Goal: Information Seeking & Learning: Check status

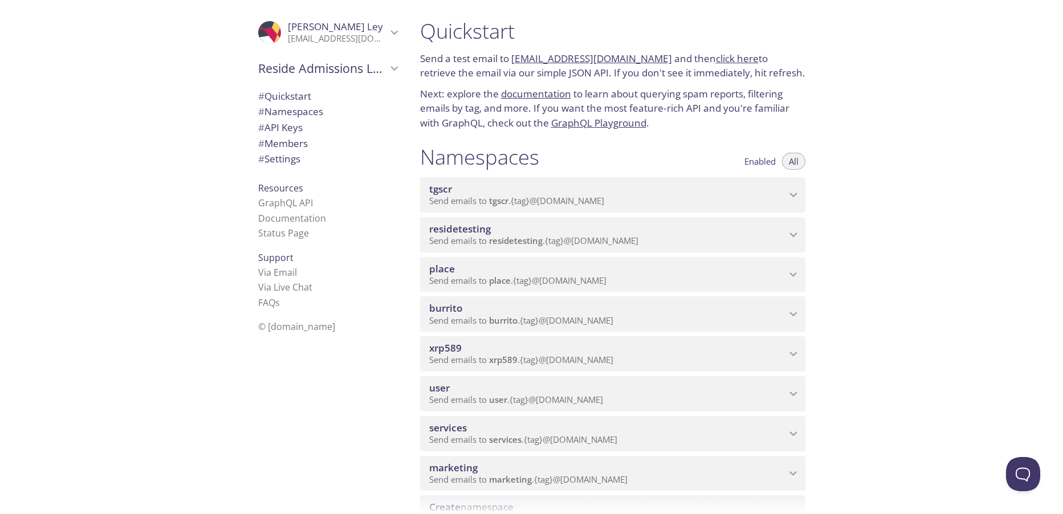
click at [548, 436] on span "Send emails to services . {tag} @[DOMAIN_NAME]" at bounding box center [523, 439] width 188 height 11
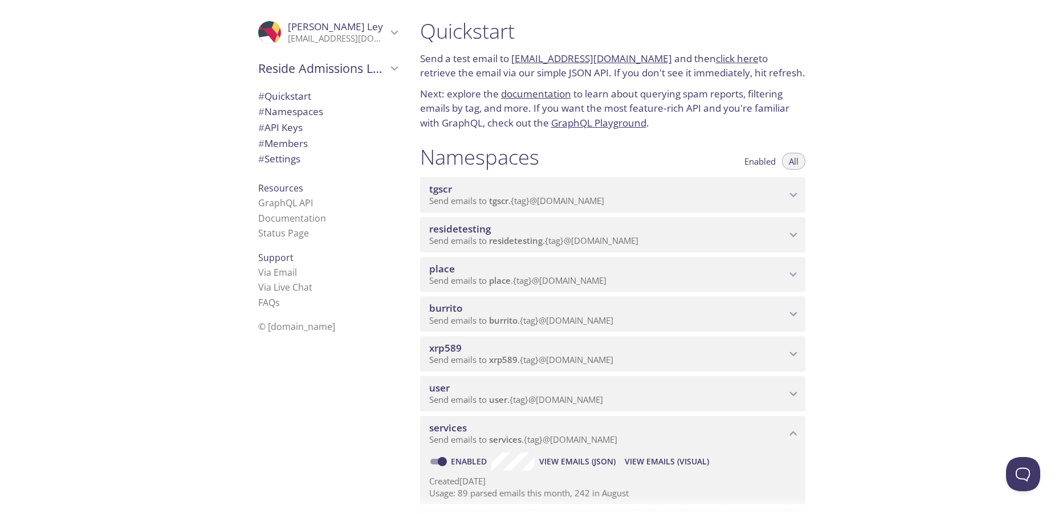
click at [651, 461] on span "View Emails (Visual)" at bounding box center [667, 462] width 84 height 14
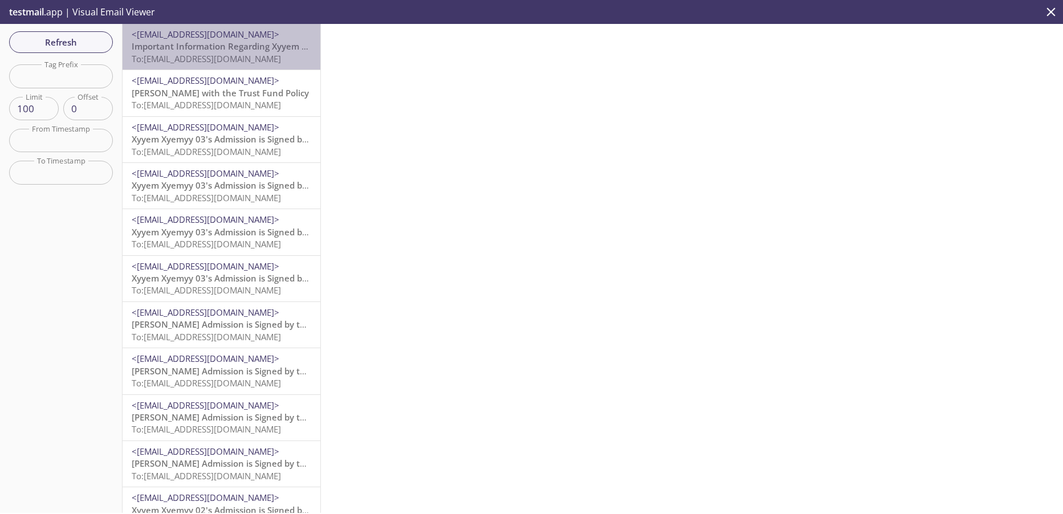
click at [242, 56] on span "To: [EMAIL_ADDRESS][DOMAIN_NAME]" at bounding box center [206, 58] width 149 height 11
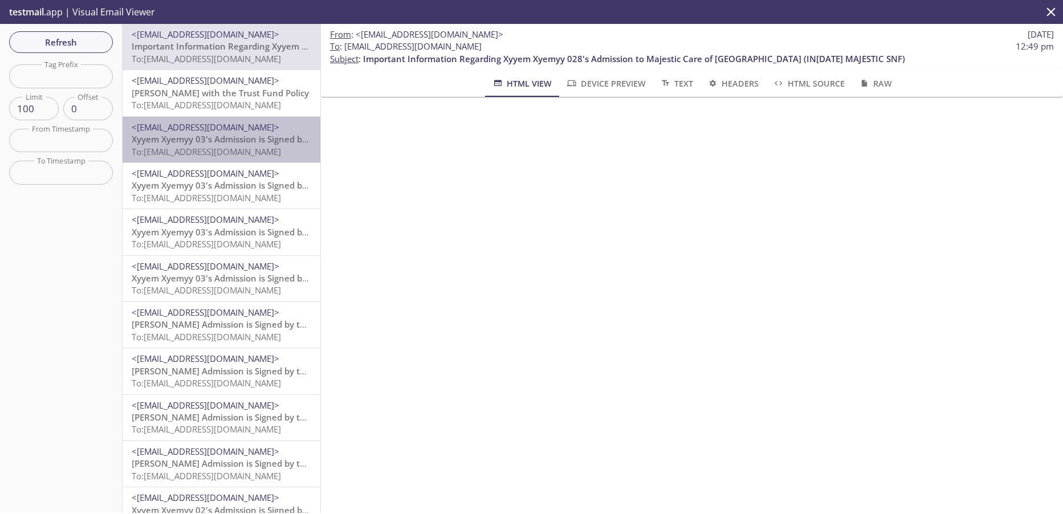
click at [246, 148] on span "To: [EMAIL_ADDRESS][DOMAIN_NAME]" at bounding box center [206, 151] width 149 height 11
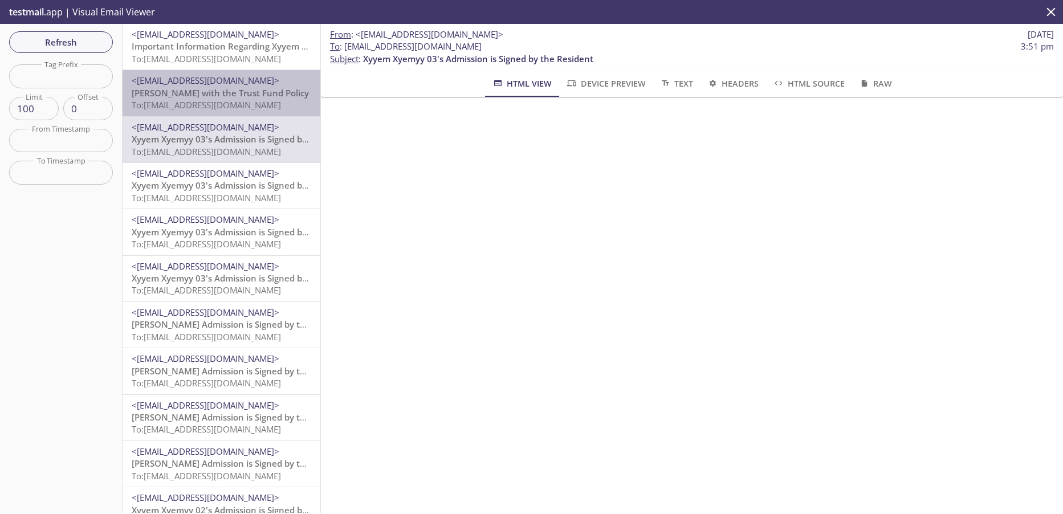
click at [250, 103] on span "To: [EMAIL_ADDRESS][DOMAIN_NAME]" at bounding box center [206, 104] width 149 height 11
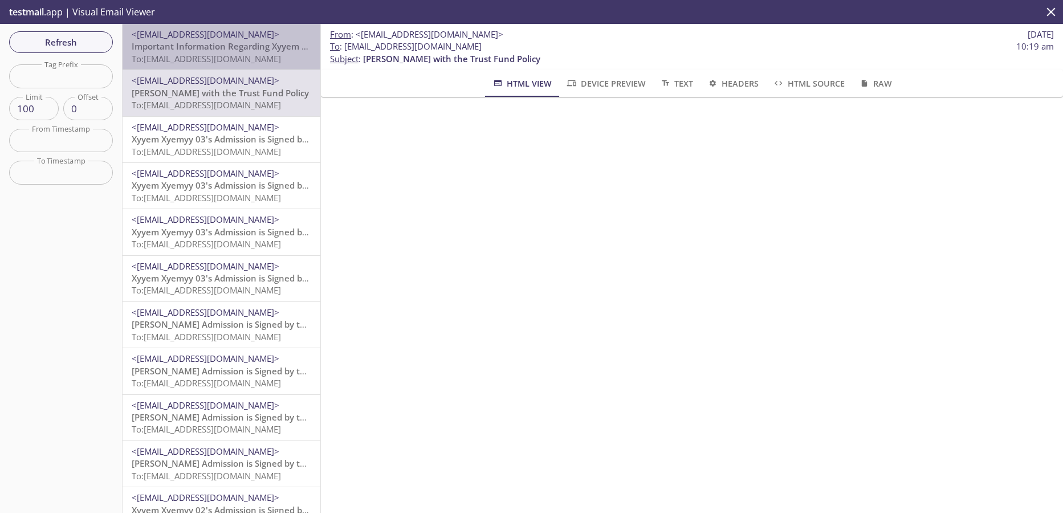
click at [240, 51] on span "Important Information Regarding Xyyem Xyemyy 028's Admission to Majestic Care o…" at bounding box center [403, 45] width 542 height 11
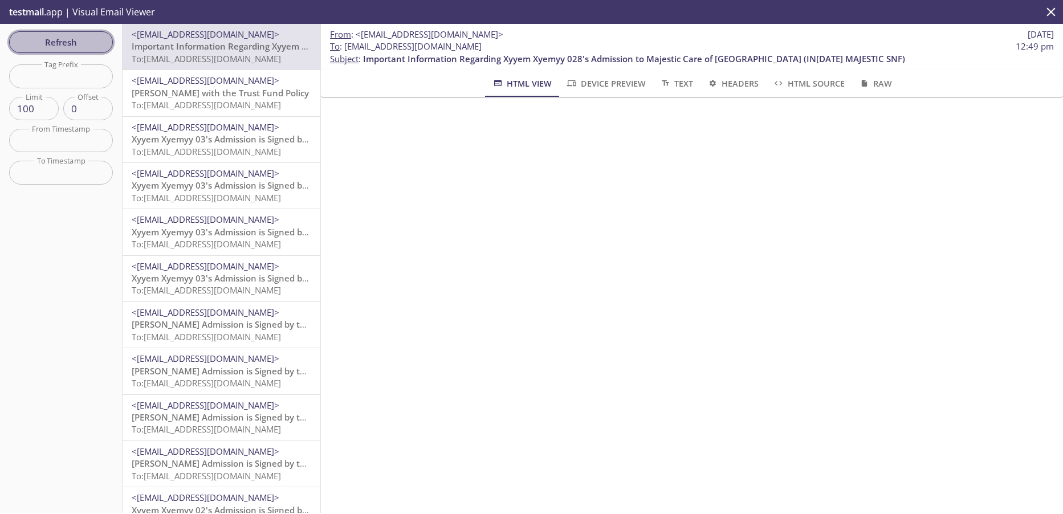
click at [79, 42] on span "Refresh" at bounding box center [61, 42] width 86 height 15
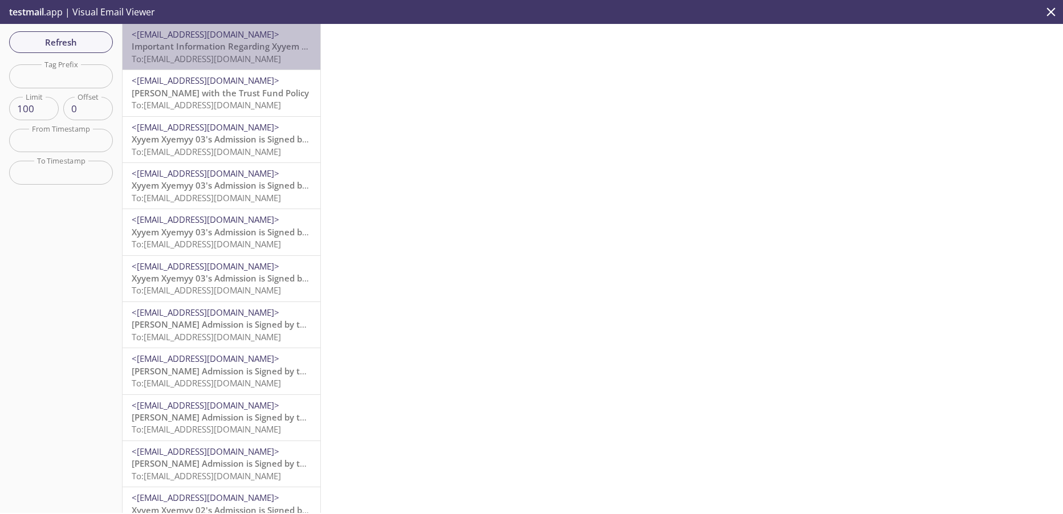
click at [205, 59] on span "To: [EMAIL_ADDRESS][DOMAIN_NAME]" at bounding box center [206, 58] width 149 height 11
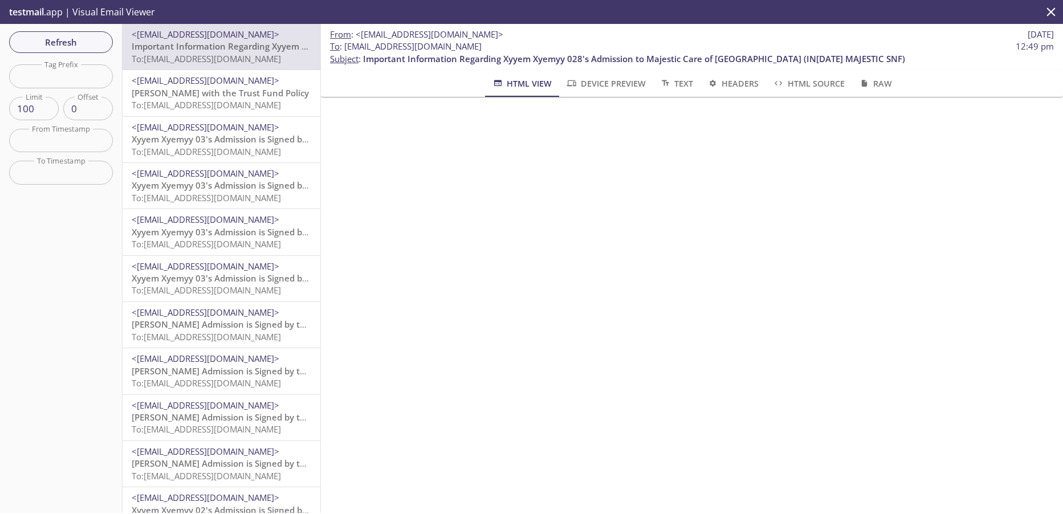
click at [92, 47] on span "Refresh" at bounding box center [61, 42] width 86 height 15
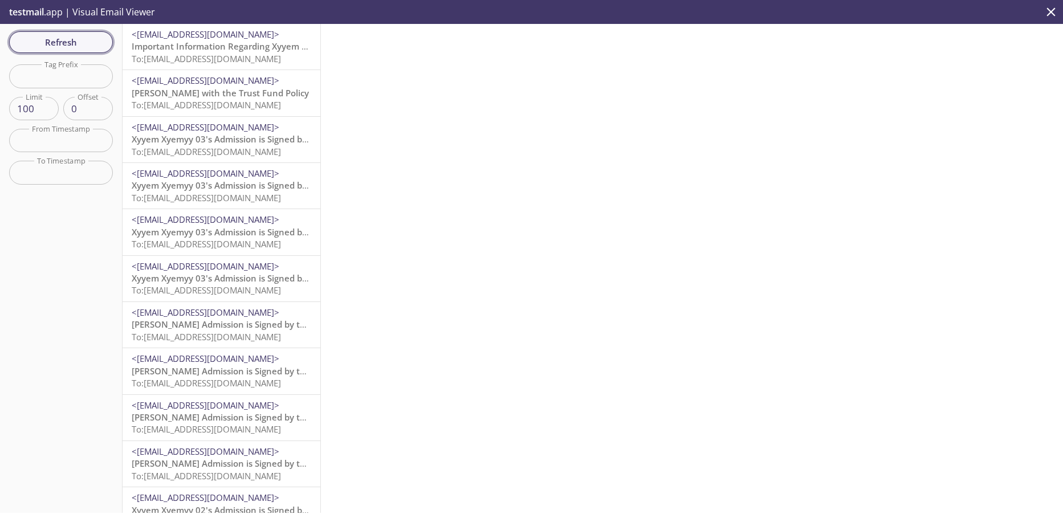
click at [60, 42] on span "Refresh" at bounding box center [61, 42] width 86 height 15
click at [233, 95] on span "Your Admission Experience is Ready!" at bounding box center [207, 92] width 150 height 11
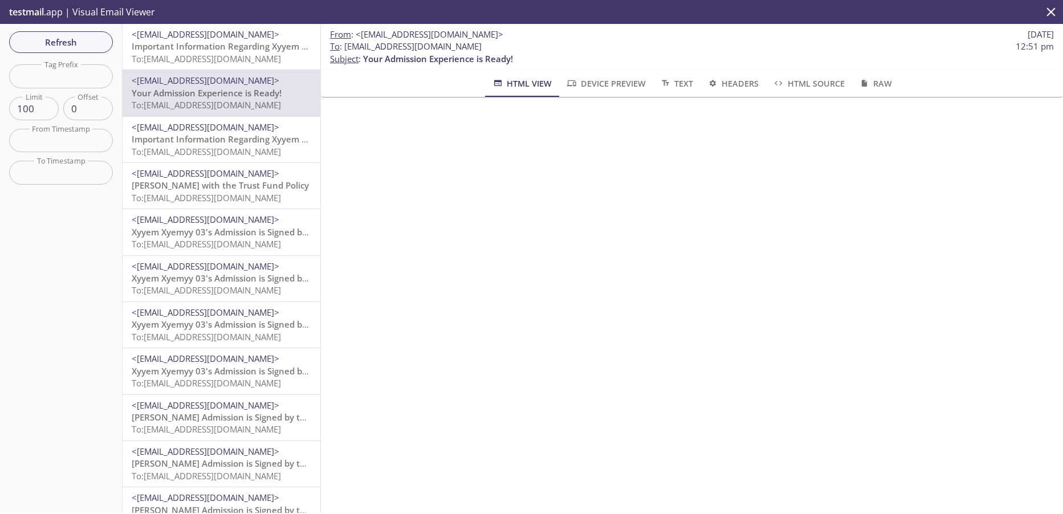
drag, startPoint x: 244, startPoint y: 54, endPoint x: 242, endPoint y: 87, distance: 32.6
click at [243, 54] on span "To: [EMAIL_ADDRESS][DOMAIN_NAME]" at bounding box center [206, 58] width 149 height 11
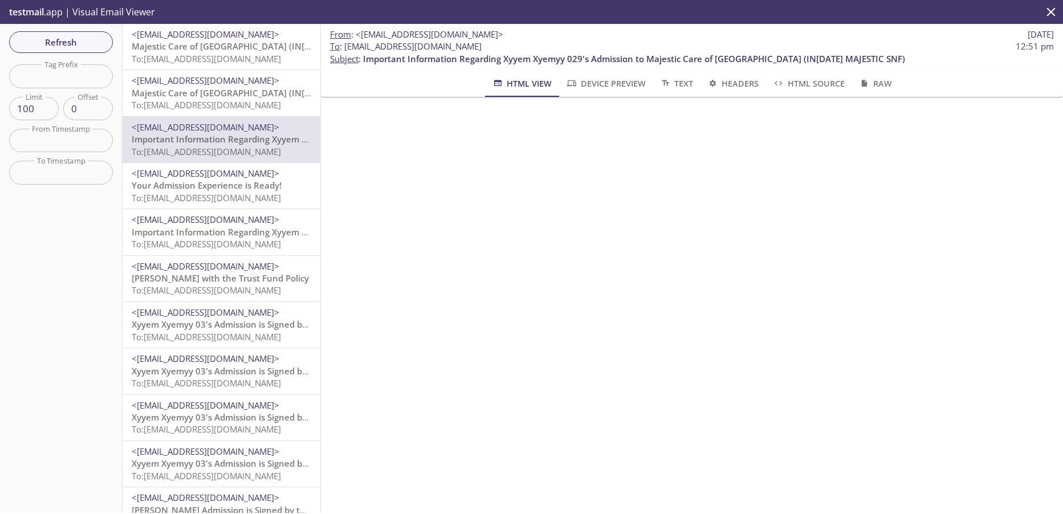
click at [226, 97] on span "Majestic Care of [GEOGRAPHIC_DATA] (IN[DATE] MAJESTIC SNF) Admission Approval" at bounding box center [303, 92] width 342 height 11
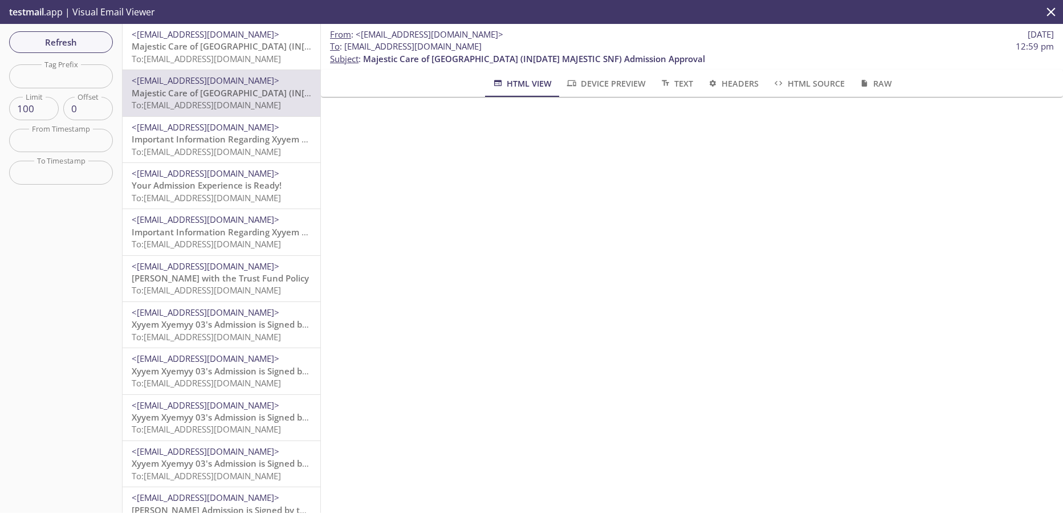
click at [241, 50] on span "Majestic Care of [GEOGRAPHIC_DATA] (IN[DATE] MAJESTIC SNF) Admission Approval" at bounding box center [303, 45] width 342 height 11
